Goal: Task Accomplishment & Management: Manage account settings

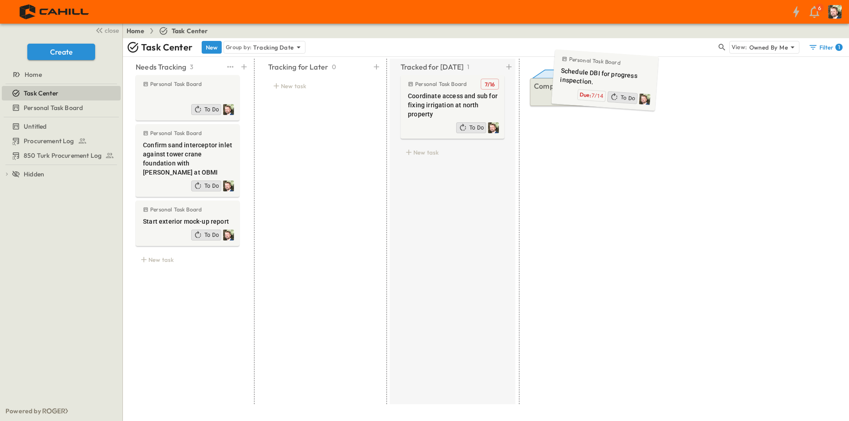
drag, startPoint x: 187, startPoint y: 100, endPoint x: 604, endPoint y: 77, distance: 418.0
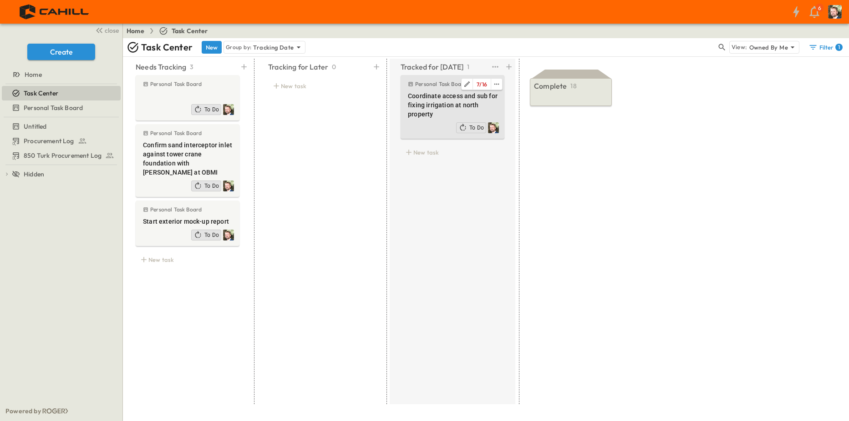
click at [401, 101] on div "Personal Task Board 7 / 16 Coordinate access and sub for fixing irrigation at n…" at bounding box center [453, 107] width 104 height 64
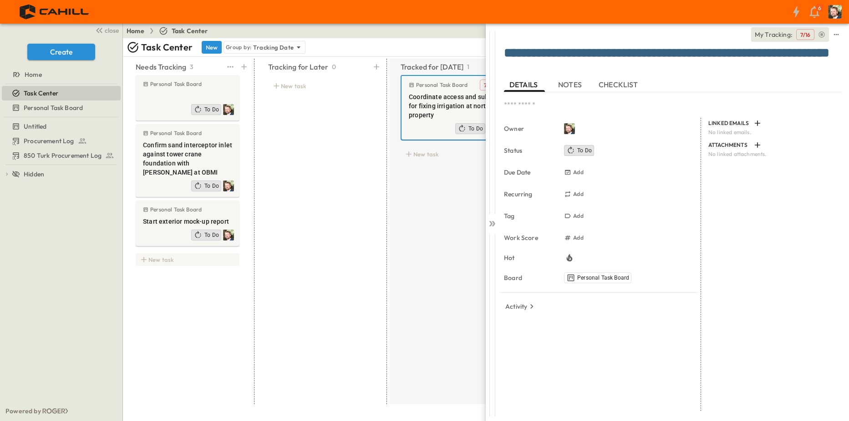
click at [156, 254] on div "New task" at bounding box center [188, 260] width 104 height 13
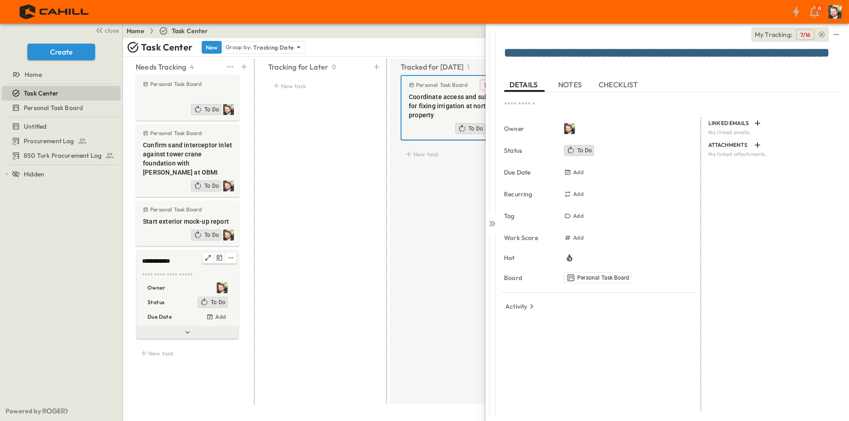
type textarea "**********"
click at [186, 328] on icon at bounding box center [187, 332] width 9 height 9
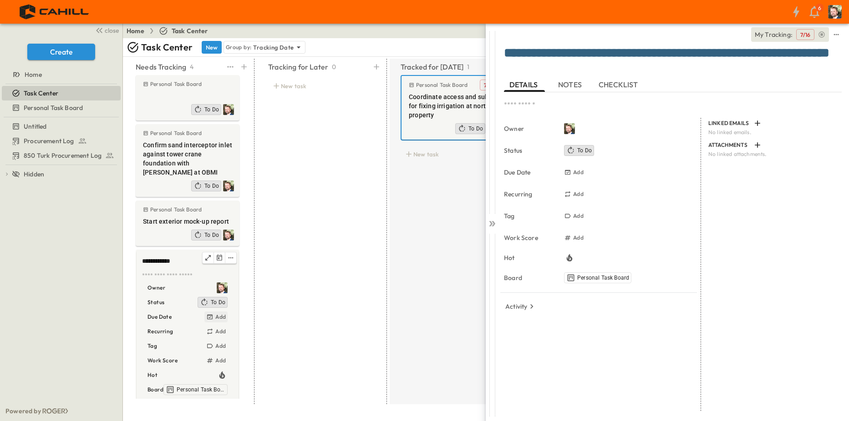
click at [221, 314] on h6 "Add" at bounding box center [220, 317] width 10 height 7
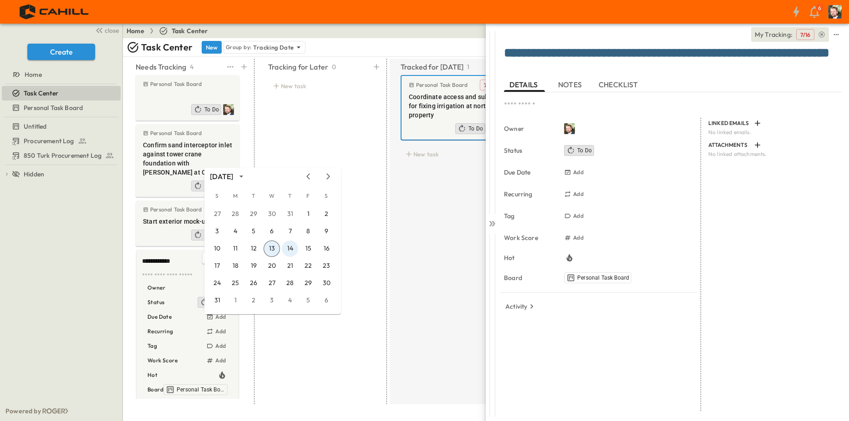
click at [286, 249] on button "14" at bounding box center [290, 249] width 16 height 16
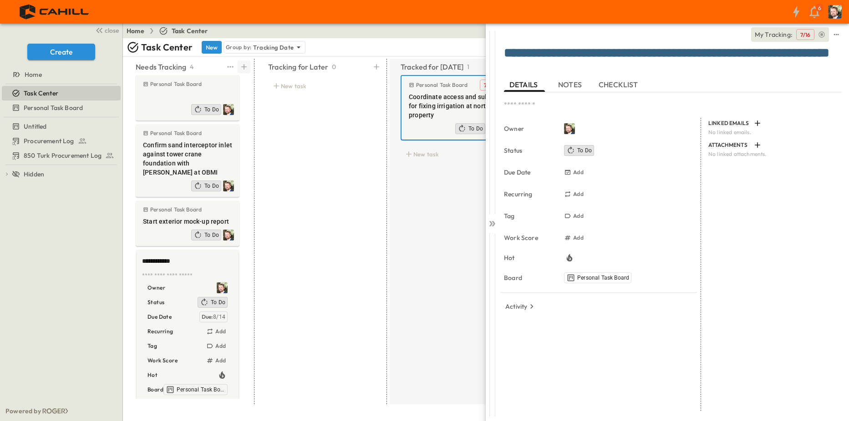
click at [243, 69] on icon at bounding box center [243, 66] width 9 height 9
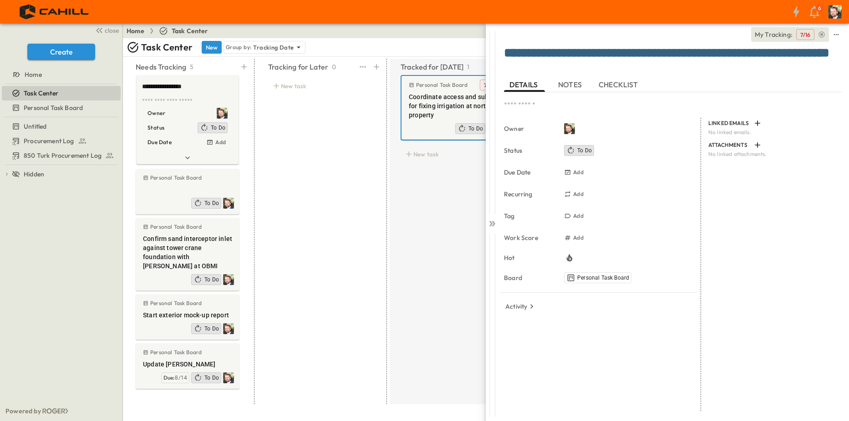
type textarea "**********"
click at [326, 122] on div "Tracking for Later 0 New task" at bounding box center [320, 232] width 126 height 346
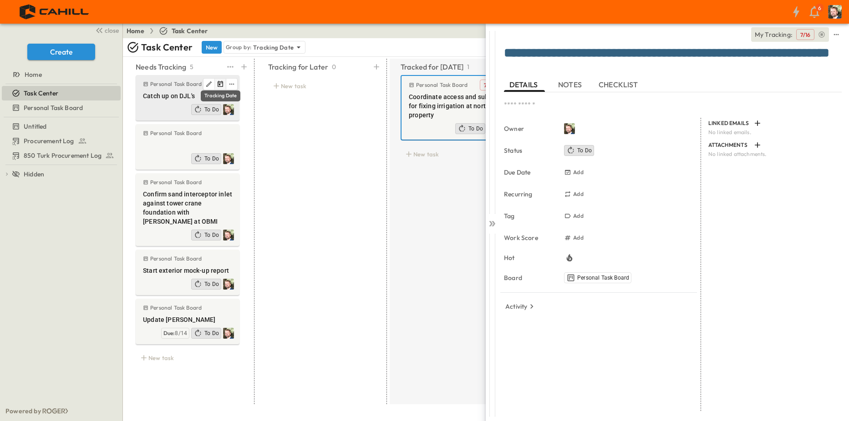
click at [218, 86] on icon "Tracking Date Menu" at bounding box center [220, 84] width 7 height 7
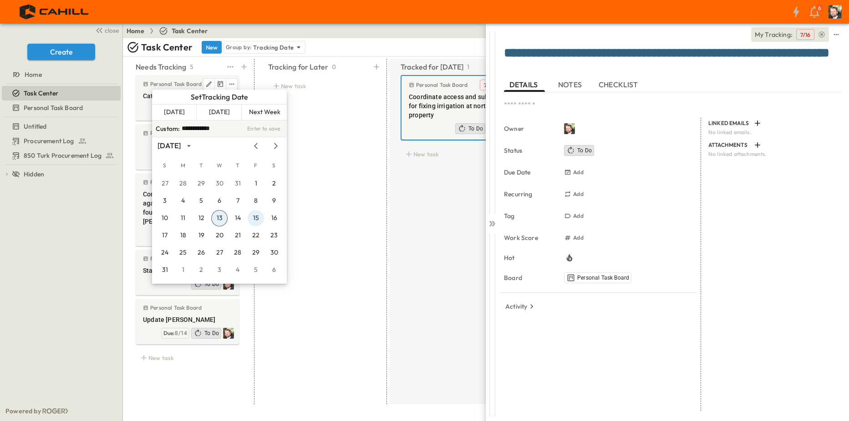
click at [256, 218] on button "15" at bounding box center [256, 218] width 16 height 16
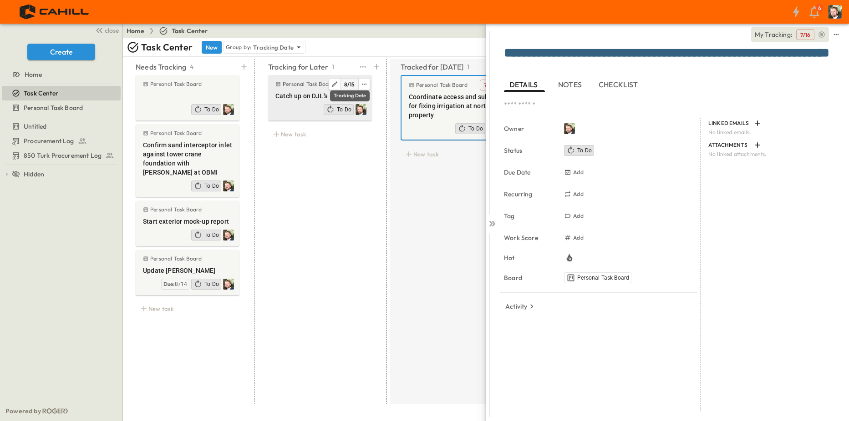
click at [350, 84] on span "15" at bounding box center [352, 84] width 5 height 7
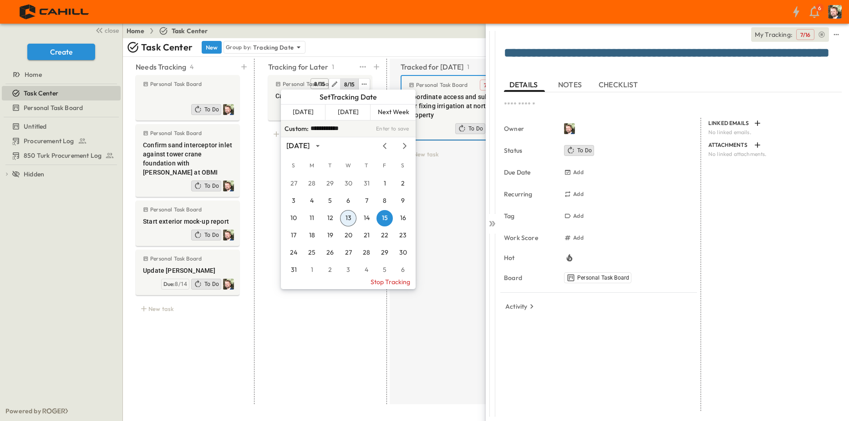
click at [361, 363] on div "Tracking for Later 1 Personal Task Board 8 / 15 8 / 15 Catch up on DJL's To Do …" at bounding box center [320, 232] width 126 height 346
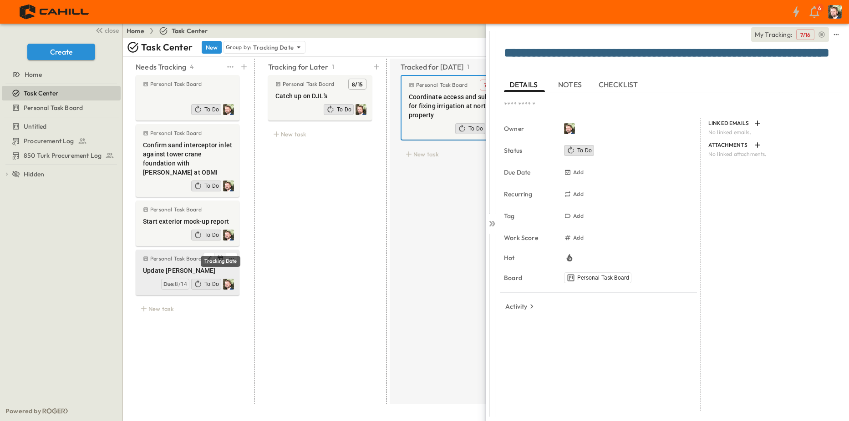
click at [222, 255] on icon "Tracking Date Menu" at bounding box center [220, 258] width 7 height 7
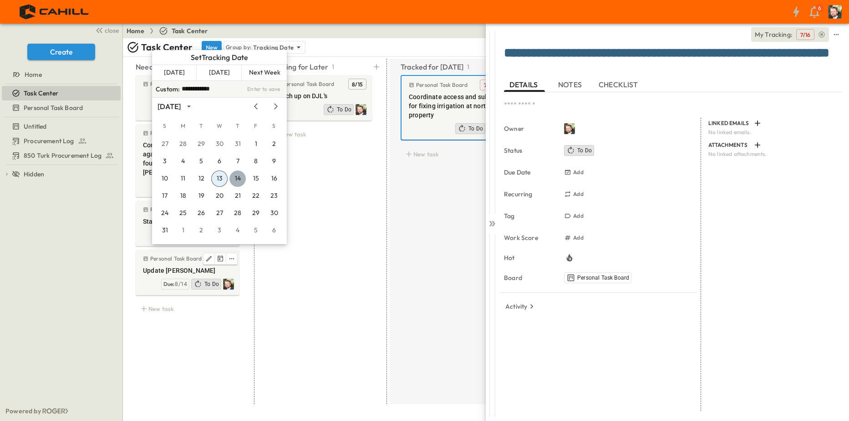
click at [241, 180] on button "14" at bounding box center [237, 179] width 16 height 16
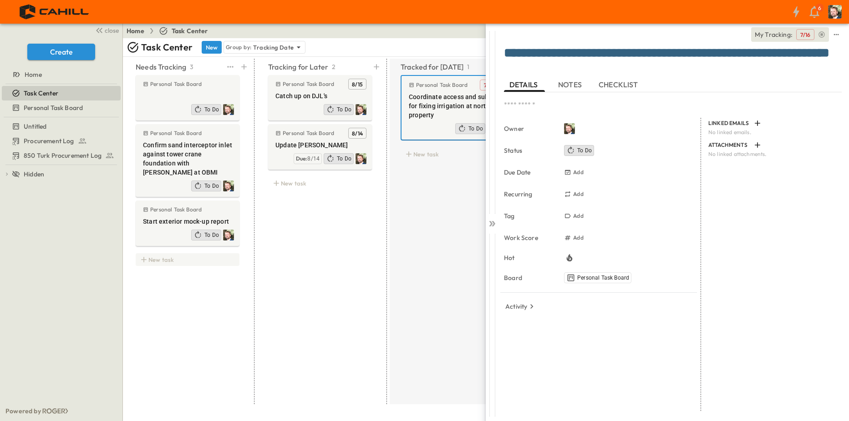
click at [164, 254] on div "New task" at bounding box center [188, 260] width 104 height 13
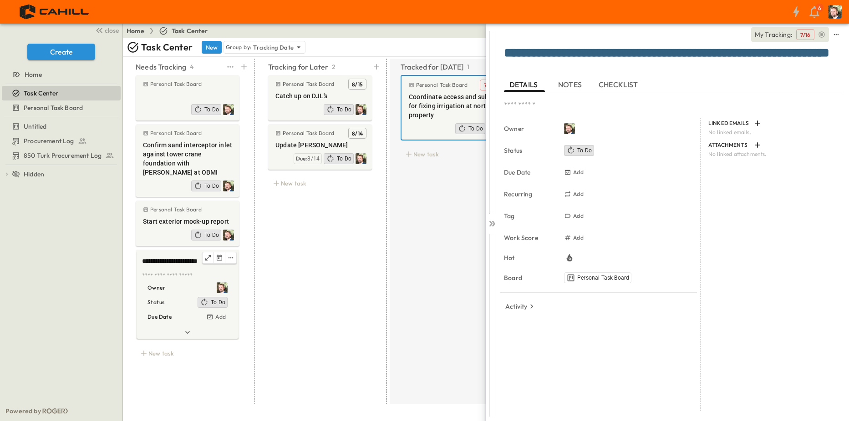
type textarea "**********"
click at [168, 272] on textarea at bounding box center [186, 276] width 89 height 8
click at [220, 254] on icon "Tracking Date Menu" at bounding box center [219, 257] width 7 height 7
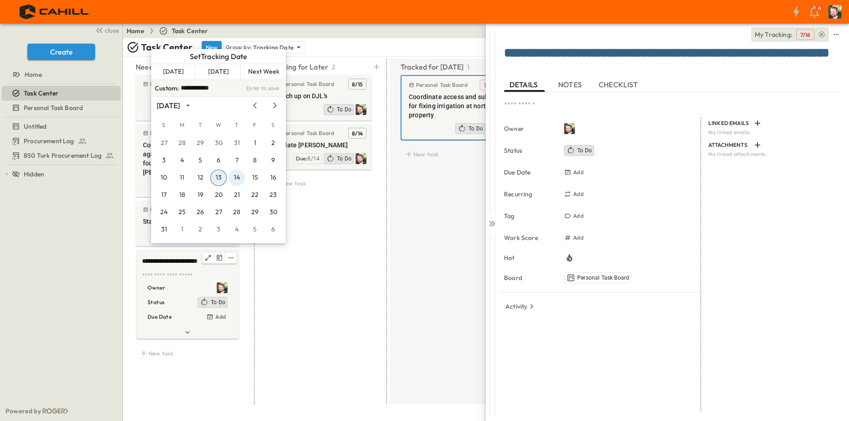
click at [239, 178] on button "14" at bounding box center [236, 178] width 16 height 16
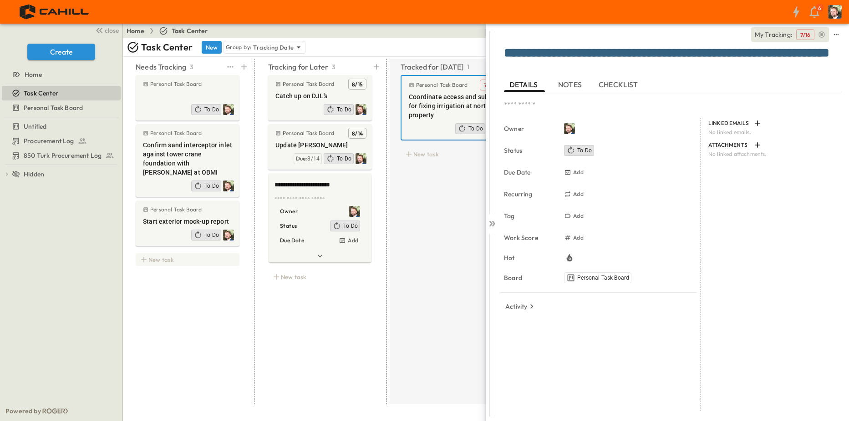
click at [158, 254] on div "New task" at bounding box center [188, 260] width 104 height 13
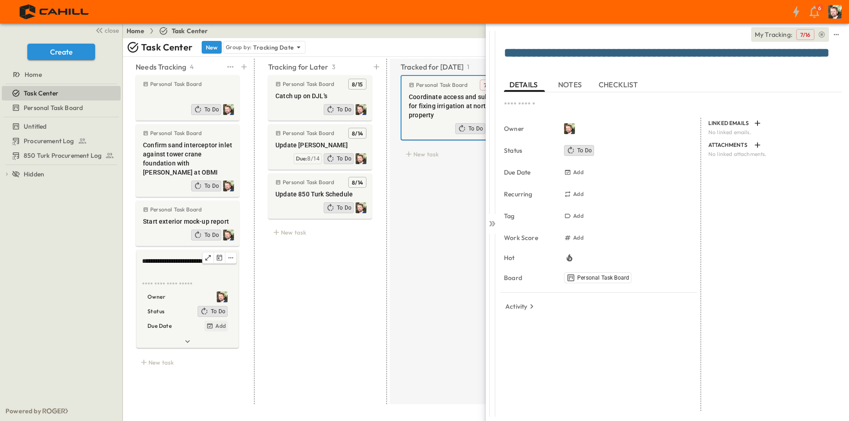
type textarea "**********"
click at [226, 321] on div "Add" at bounding box center [215, 326] width 23 height 11
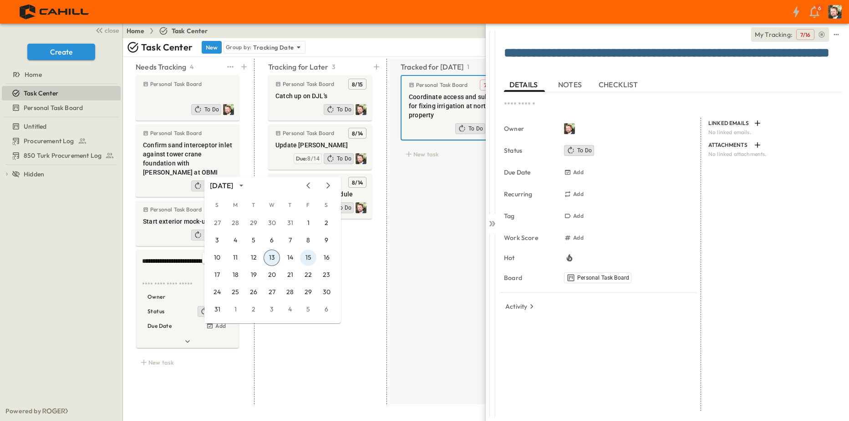
click at [310, 261] on button "15" at bounding box center [308, 258] width 16 height 16
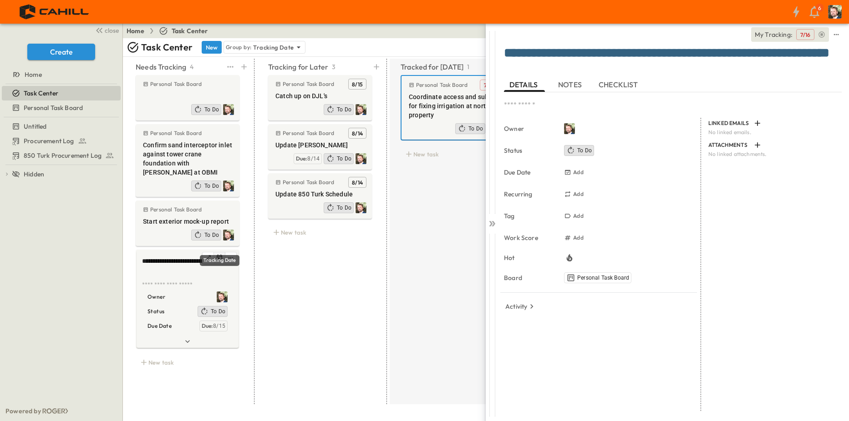
click at [220, 254] on icon "Tracking Date Menu" at bounding box center [219, 257] width 7 height 7
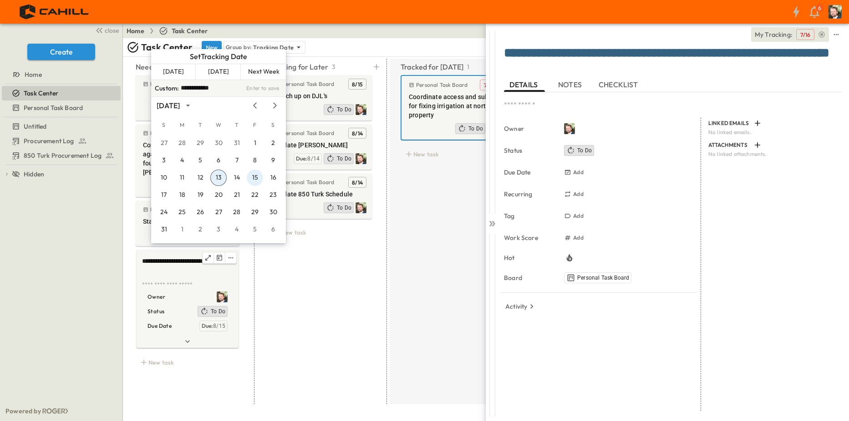
click at [256, 178] on button "15" at bounding box center [255, 178] width 16 height 16
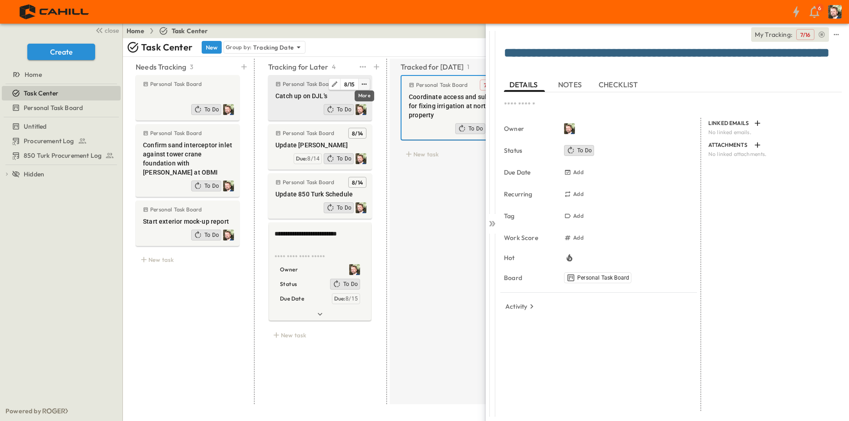
click at [362, 85] on icon "edit" at bounding box center [363, 84] width 7 height 7
click at [358, 95] on button "Track for" at bounding box center [342, 97] width 82 height 15
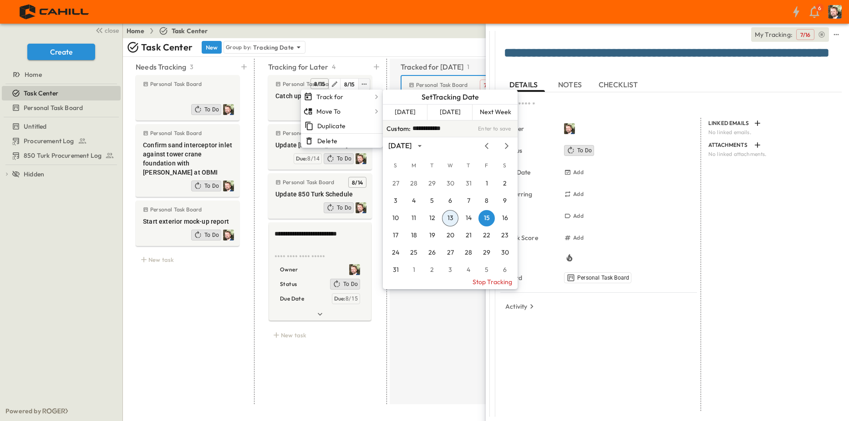
click at [460, 313] on div "Tracked for [DATE] 1 Personal Task Board 7 / 16 Coordinate access and sub for f…" at bounding box center [453, 232] width 126 height 346
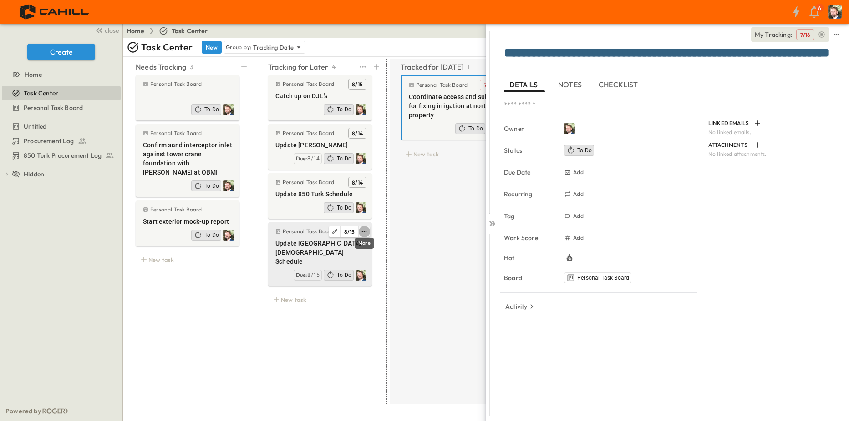
click at [366, 231] on icon "edit" at bounding box center [363, 231] width 7 height 7
click at [439, 299] on div "Tracked for [DATE] 1 Personal Task Board 7 / 16 Coordinate access and sub for f…" at bounding box center [453, 232] width 126 height 346
click at [363, 231] on icon "edit" at bounding box center [363, 231] width 7 height 7
click at [346, 173] on button "Track for" at bounding box center [342, 175] width 82 height 15
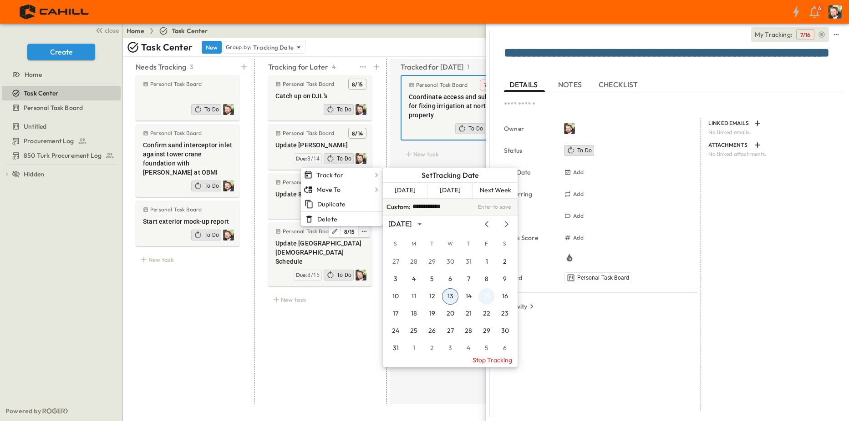
click at [489, 294] on button "15" at bounding box center [486, 297] width 16 height 16
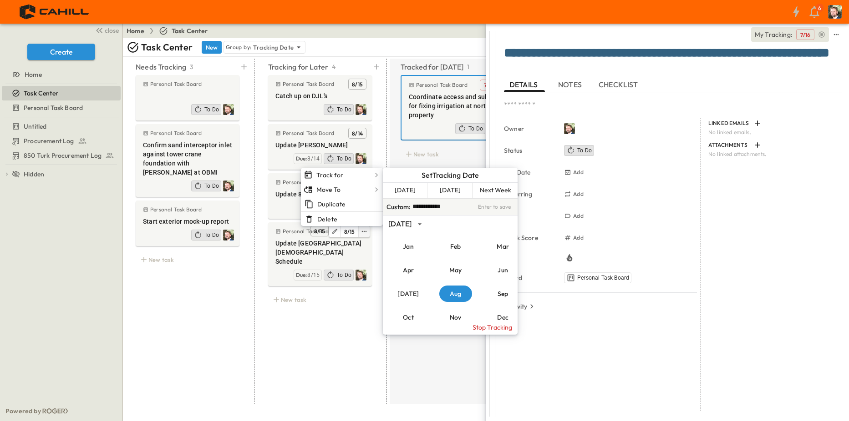
click at [426, 360] on div "Tracked for [DATE] 1 Personal Task Board 7 / 16 Coordinate access and sub for f…" at bounding box center [453, 232] width 126 height 346
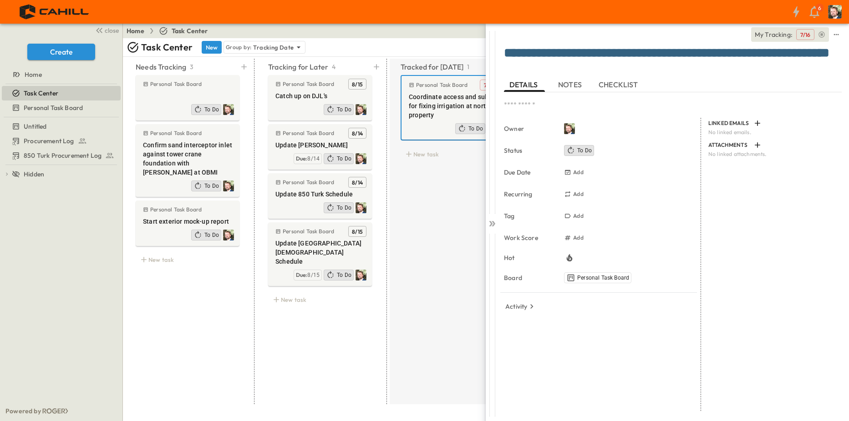
click at [8, 206] on div "Untitled Procurement Log 850 Turk Procurement Log To pick up a draggable item, …" at bounding box center [61, 259] width 122 height 284
